Goal: Information Seeking & Learning: Learn about a topic

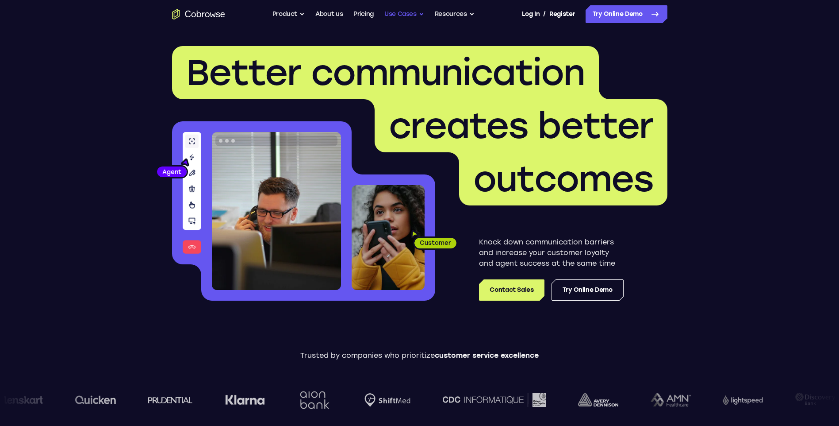
click at [415, 13] on button "Use Cases" at bounding box center [404, 14] width 40 height 18
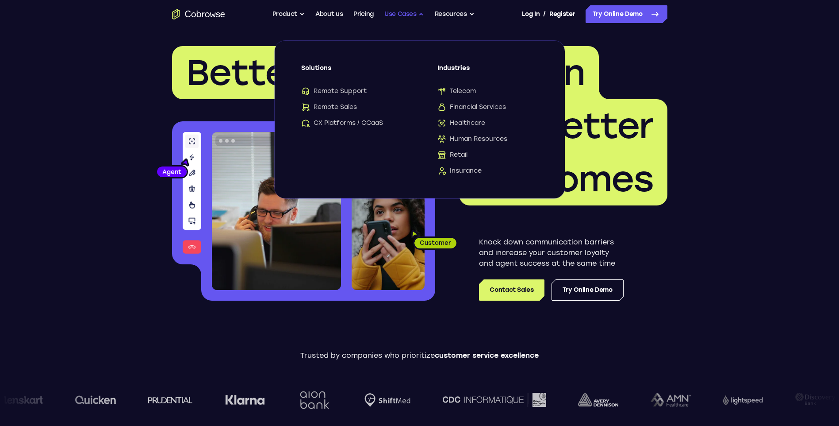
click at [415, 13] on button "Use Cases" at bounding box center [404, 14] width 40 height 18
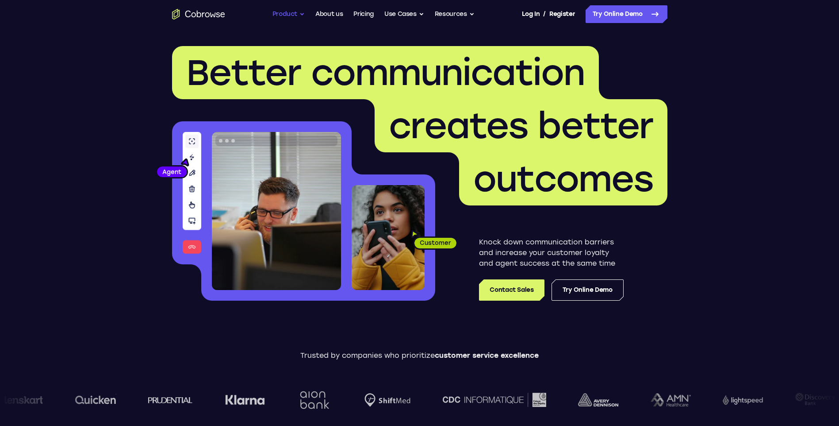
click at [296, 15] on button "Product" at bounding box center [288, 14] width 33 height 18
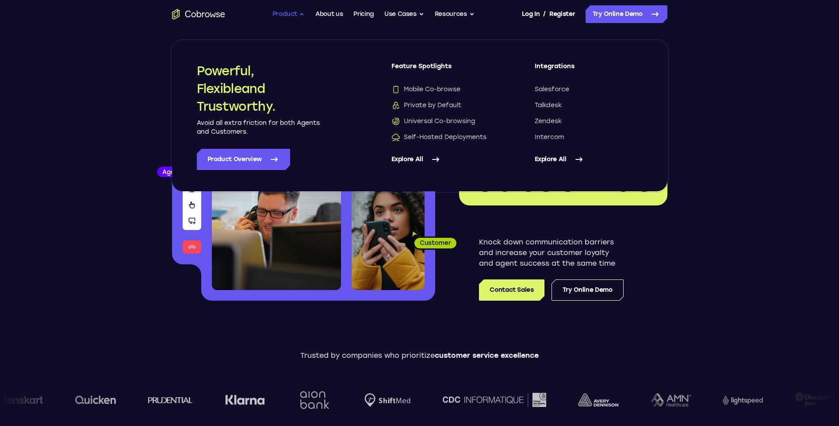
click at [296, 15] on button "Product" at bounding box center [288, 14] width 33 height 18
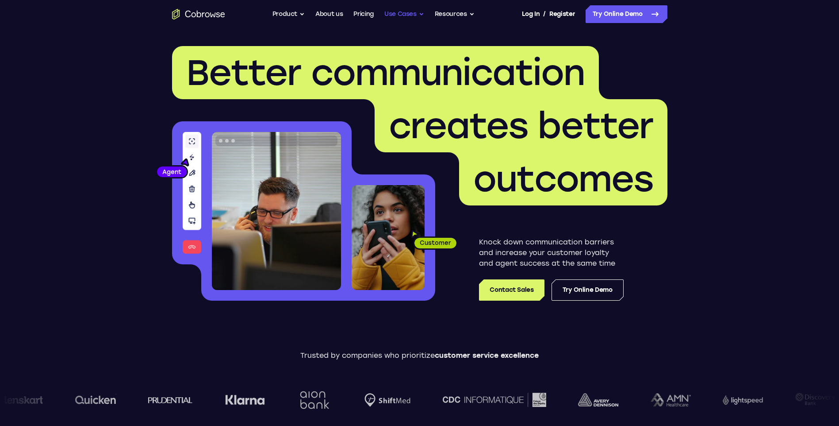
click at [421, 12] on button "Use Cases" at bounding box center [404, 14] width 40 height 18
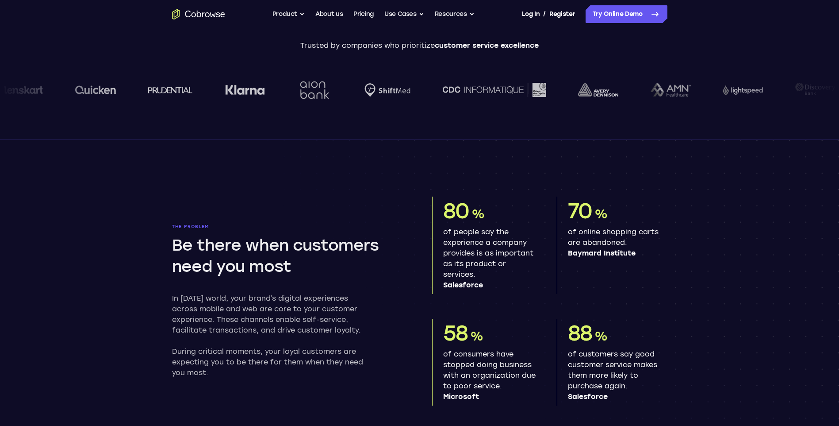
scroll to position [133, 0]
